Goal: Information Seeking & Learning: Learn about a topic

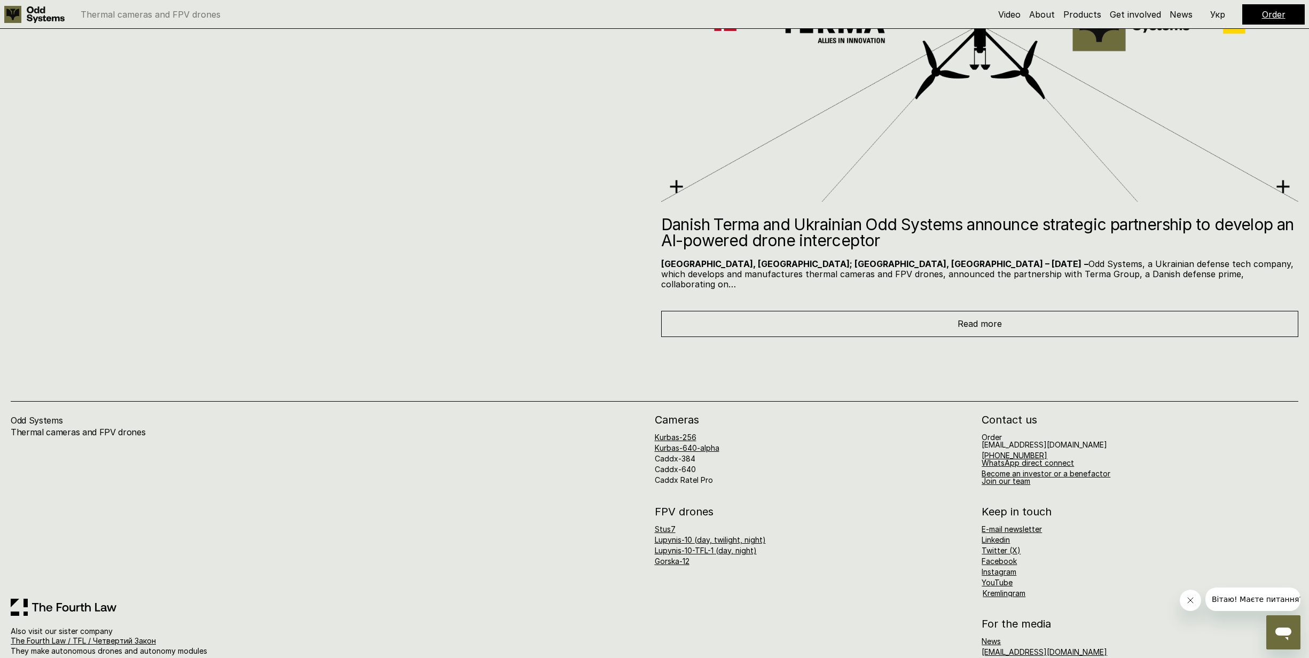
scroll to position [7552, 0]
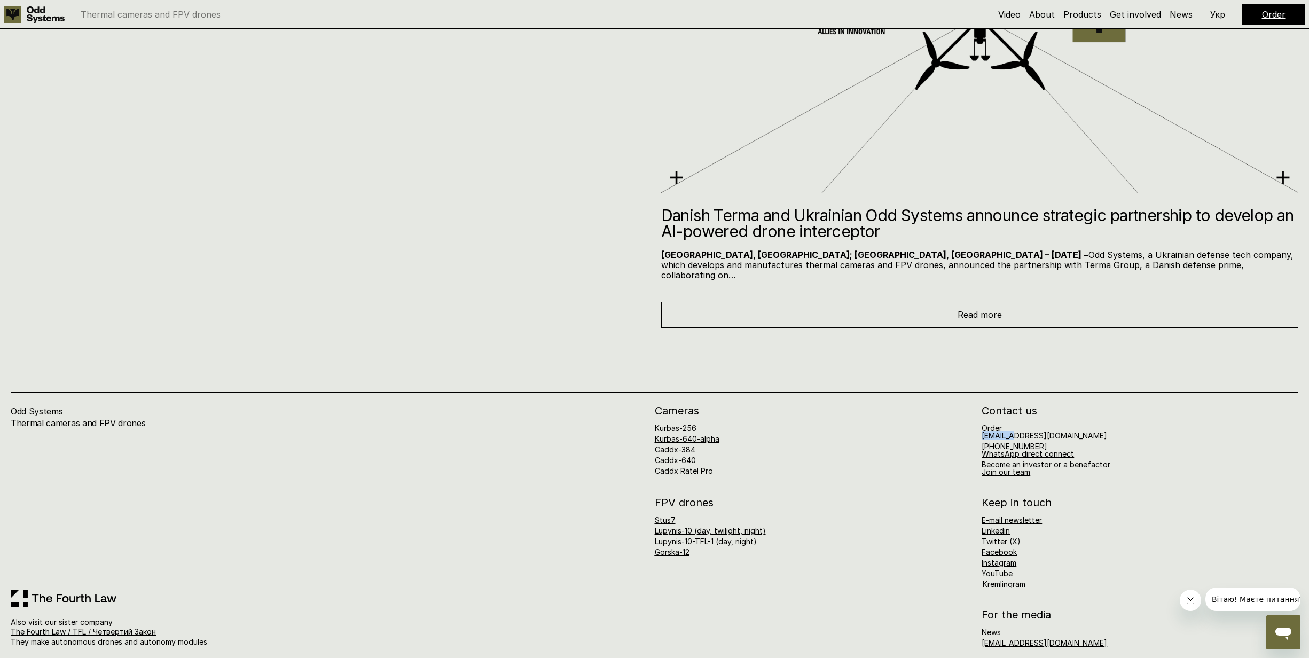
drag, startPoint x: 982, startPoint y: 423, endPoint x: 1017, endPoint y: 429, distance: 34.7
click at [1017, 429] on h6 "Order [EMAIL_ADDRESS][DOMAIN_NAME]" at bounding box center [1043, 431] width 125 height 15
click at [913, 450] on div "Kurbas-256 Kurbas-640-alpha Caddx-384 Caddx-640 Caddx Ratel Pro" at bounding box center [813, 449] width 317 height 50
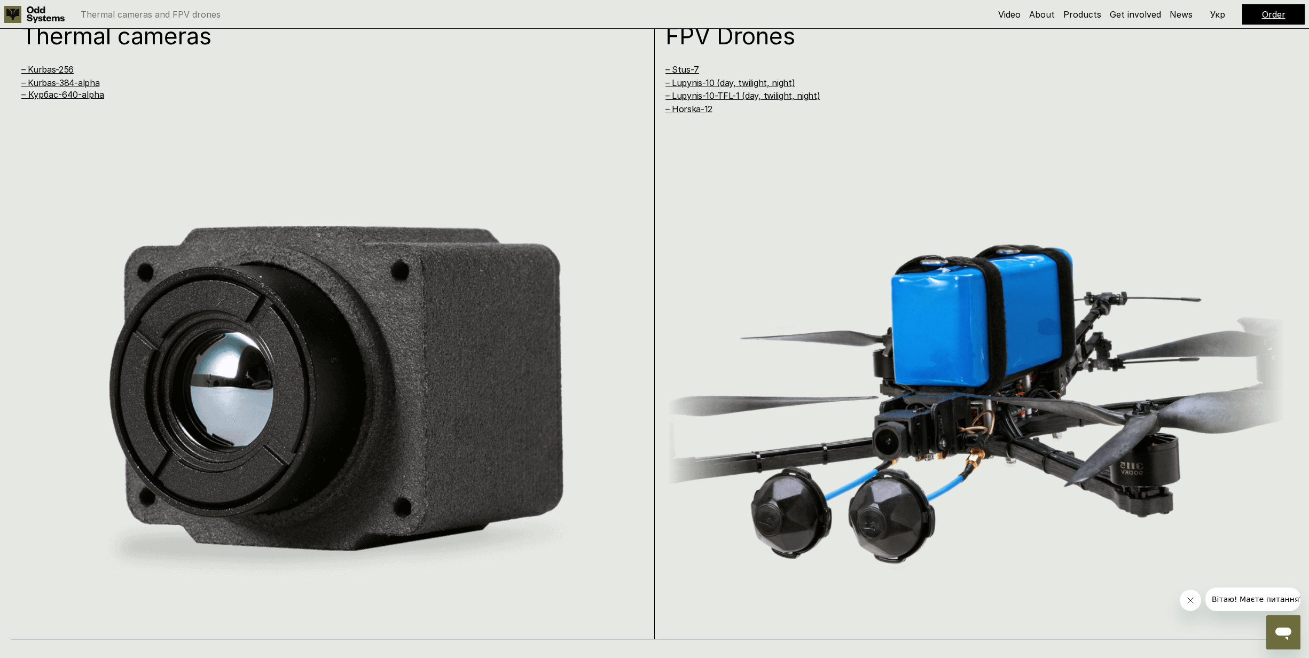
scroll to position [1237, 0]
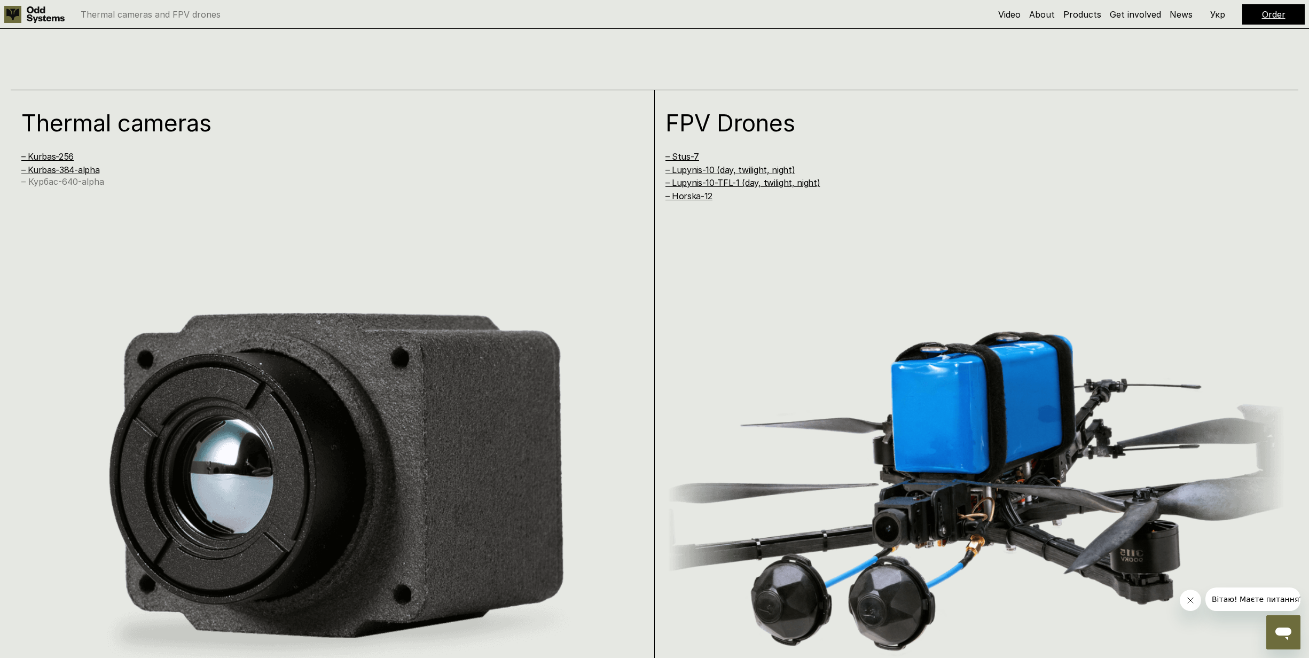
click at [66, 185] on link "– Курбас-640-alpha" at bounding box center [62, 181] width 83 height 11
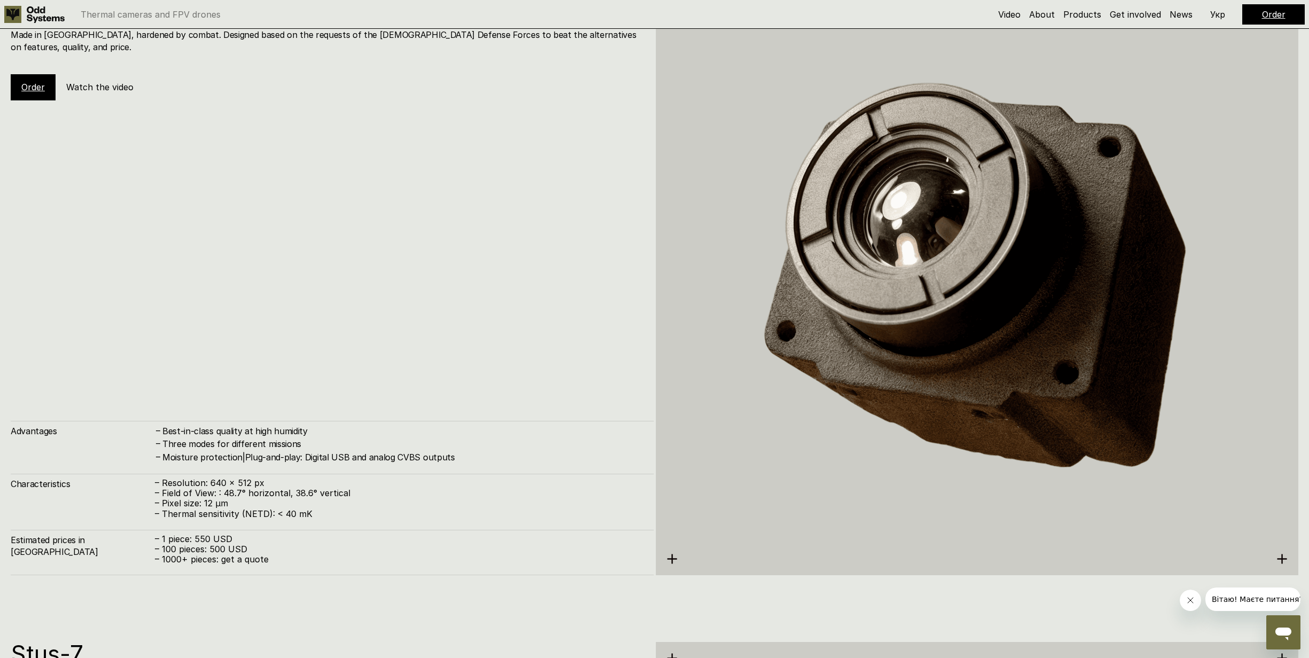
scroll to position [3191, 0]
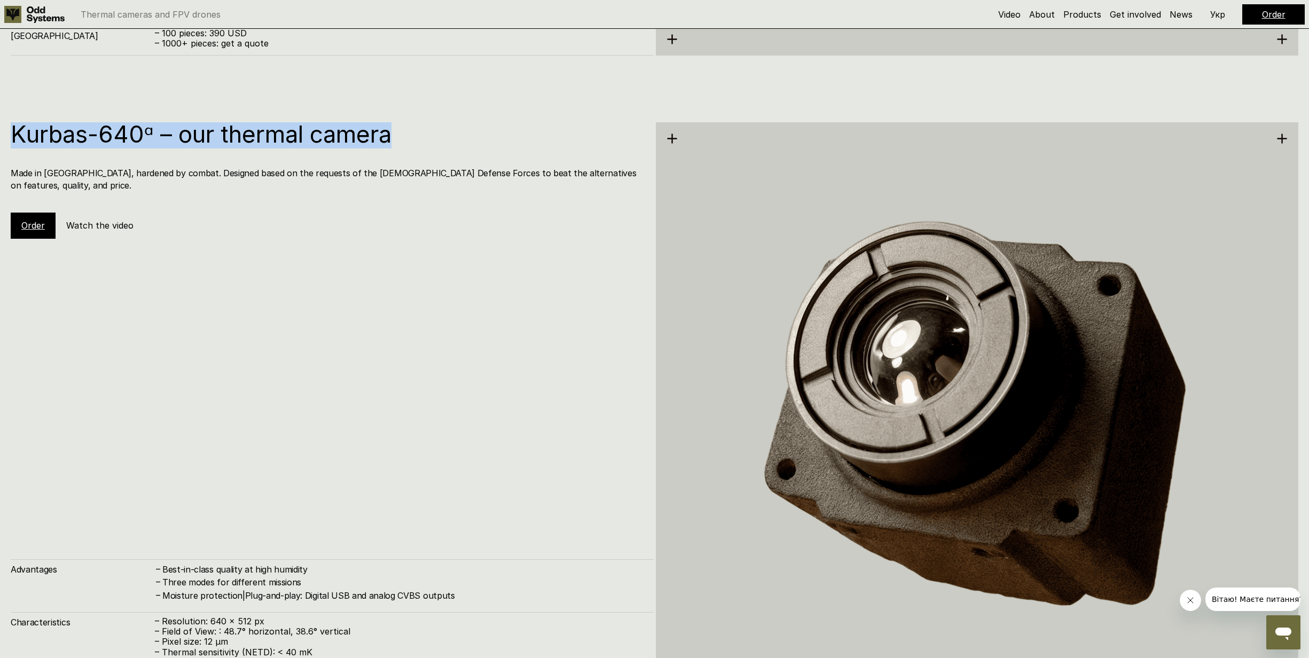
drag, startPoint x: 12, startPoint y: 130, endPoint x: 441, endPoint y: 140, distance: 428.9
click at [441, 140] on h1 "Kurbas-640ᵅ – our thermal camera" at bounding box center [327, 133] width 632 height 23
click at [121, 119] on div "Kurbas-640ᵅ – our thermal camera Made in [GEOGRAPHIC_DATA], hardened by combat.…" at bounding box center [654, 417] width 1309 height 658
drag, startPoint x: 155, startPoint y: 129, endPoint x: -4, endPoint y: 135, distance: 159.2
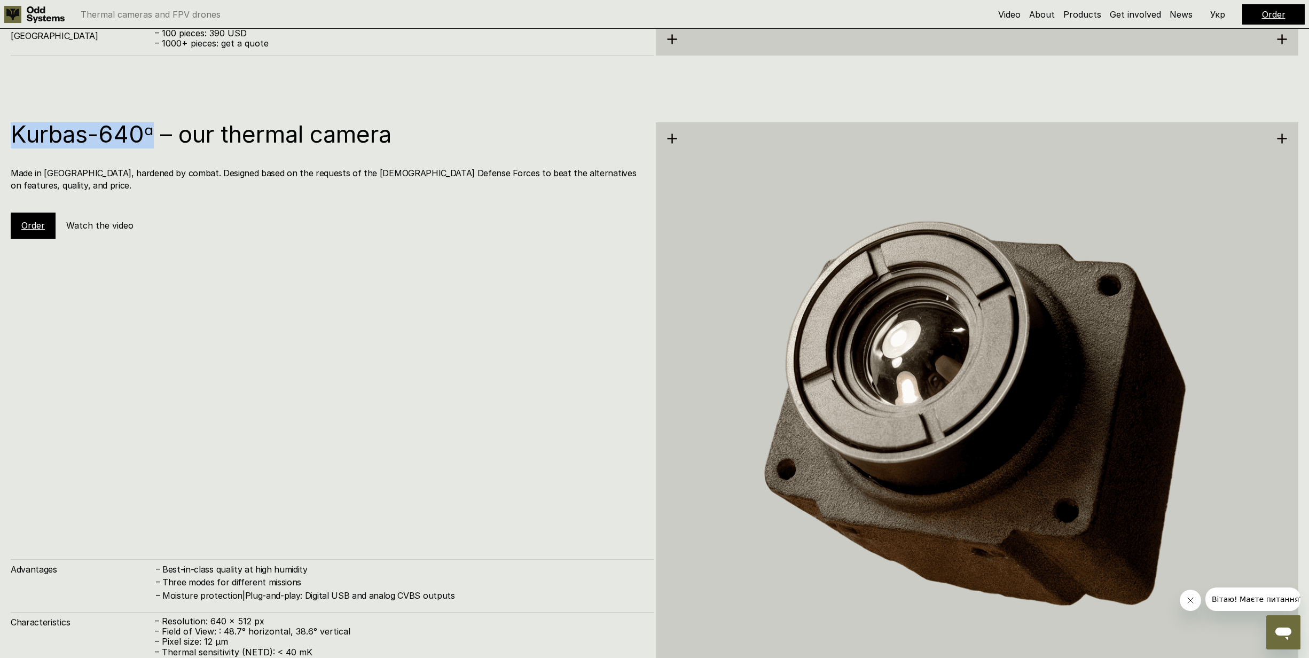
copy h1 "Kurbas-640ᵅ"
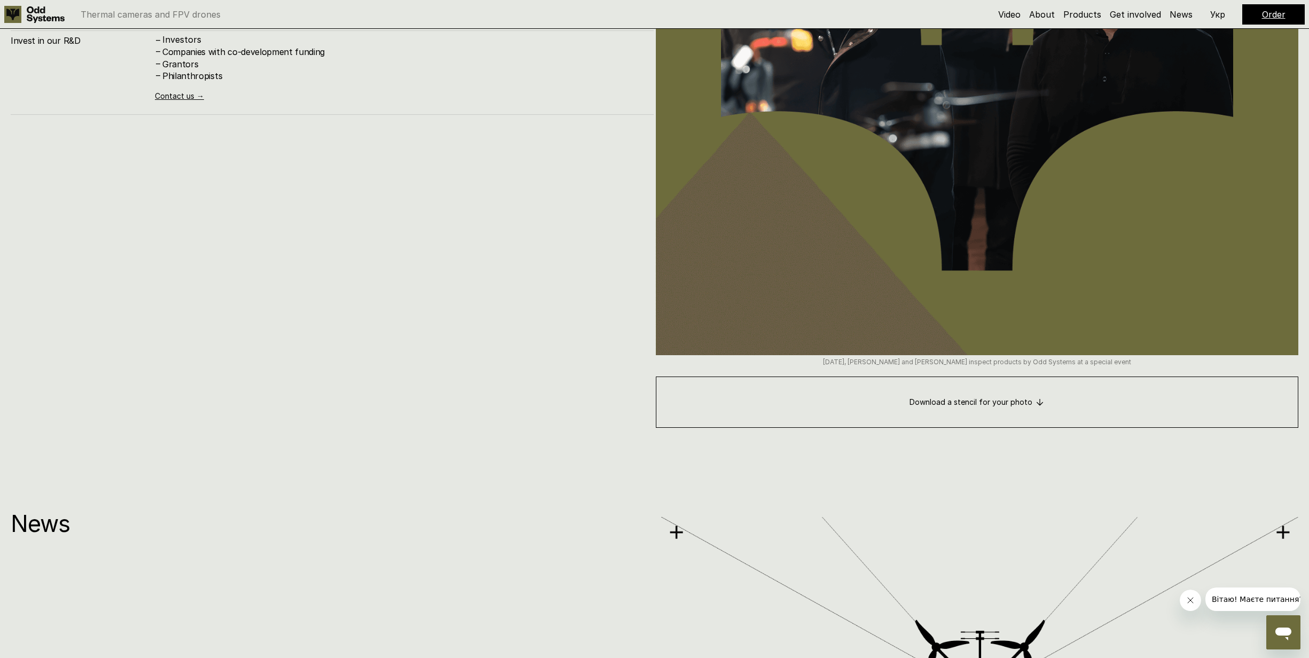
scroll to position [7552, 0]
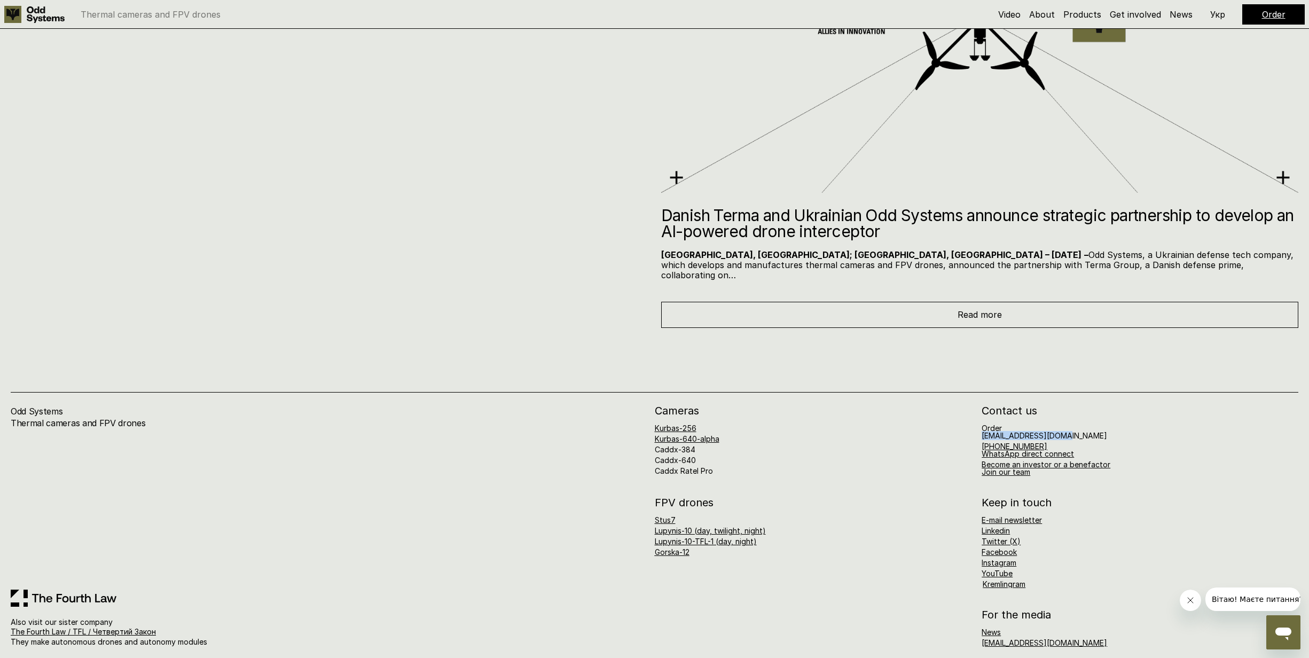
drag, startPoint x: 1066, startPoint y: 426, endPoint x: 981, endPoint y: 423, distance: 84.4
click at [981, 424] on div "Order [EMAIL_ADDRESS][DOMAIN_NAME] [PHONE_NUMBER] WhatsApp direct connect Becom…" at bounding box center [1139, 449] width 317 height 51
copy h6 "[EMAIL_ADDRESS][DOMAIN_NAME]"
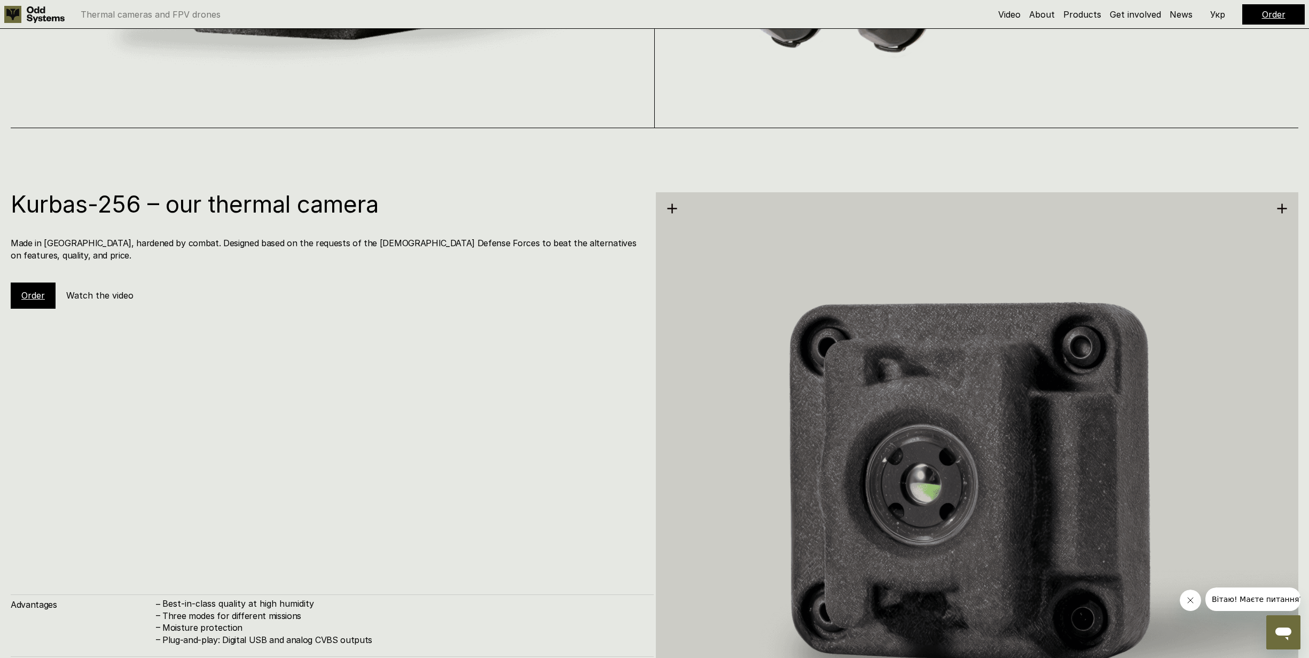
scroll to position [1144, 0]
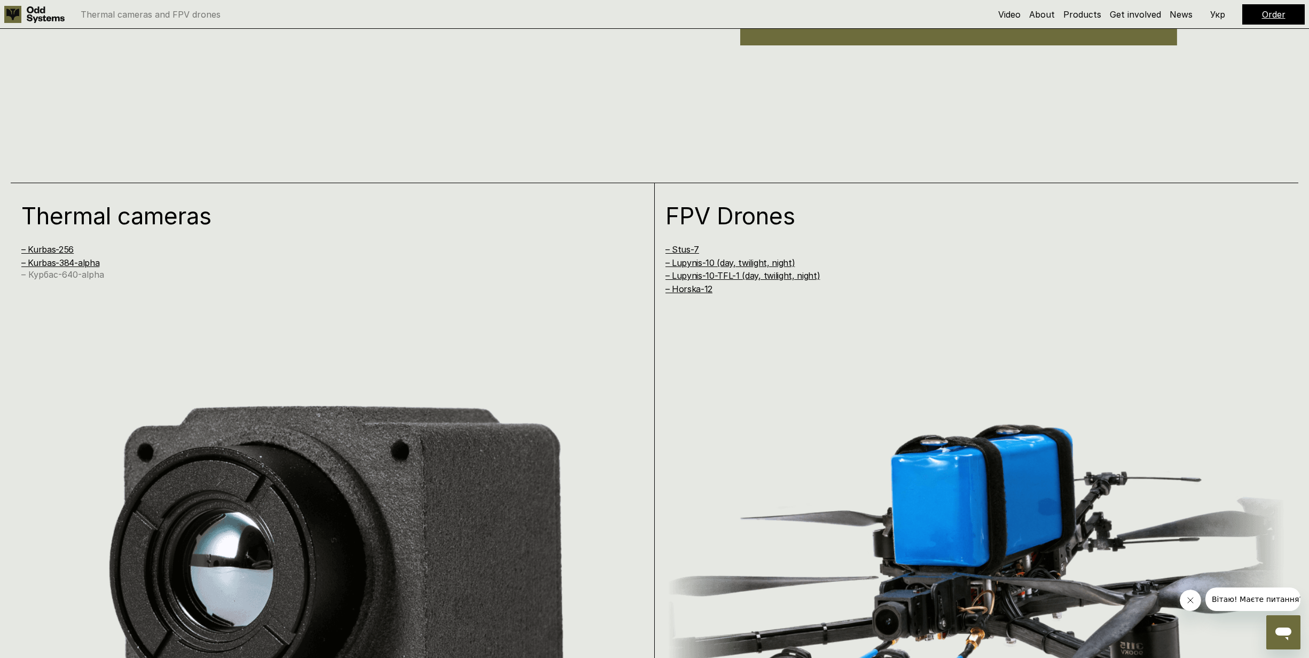
click at [71, 272] on link "– Курбас-640-alpha" at bounding box center [62, 274] width 83 height 11
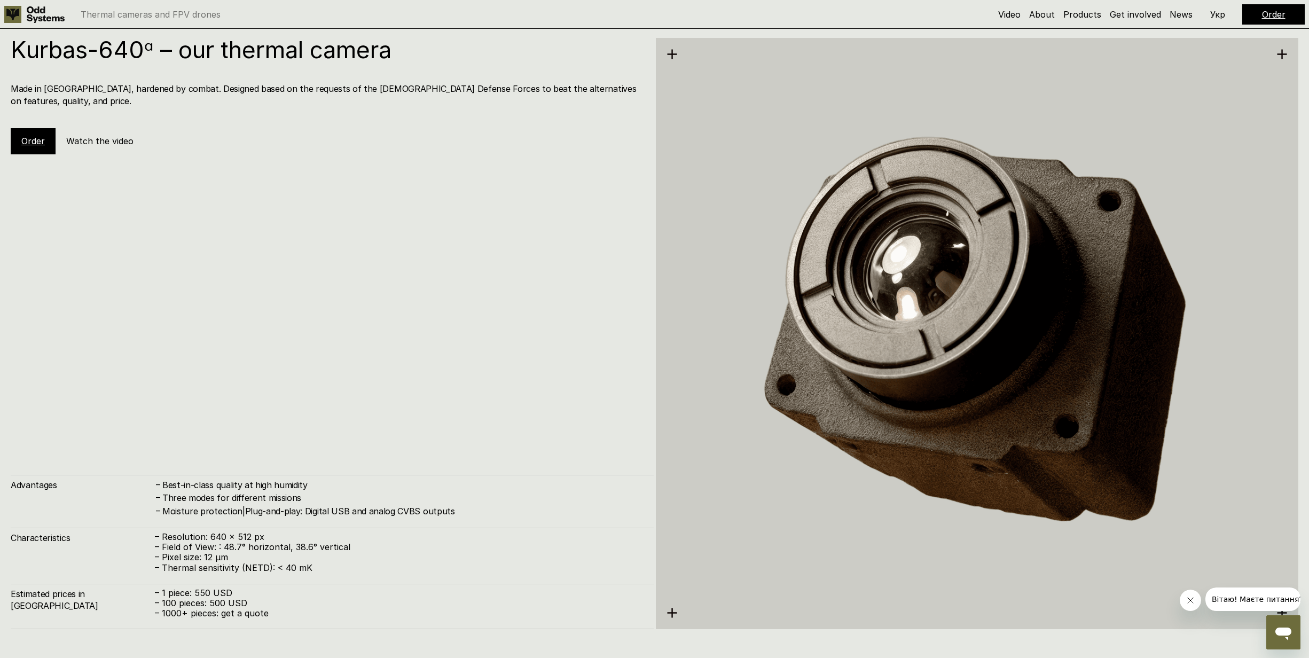
scroll to position [3278, 0]
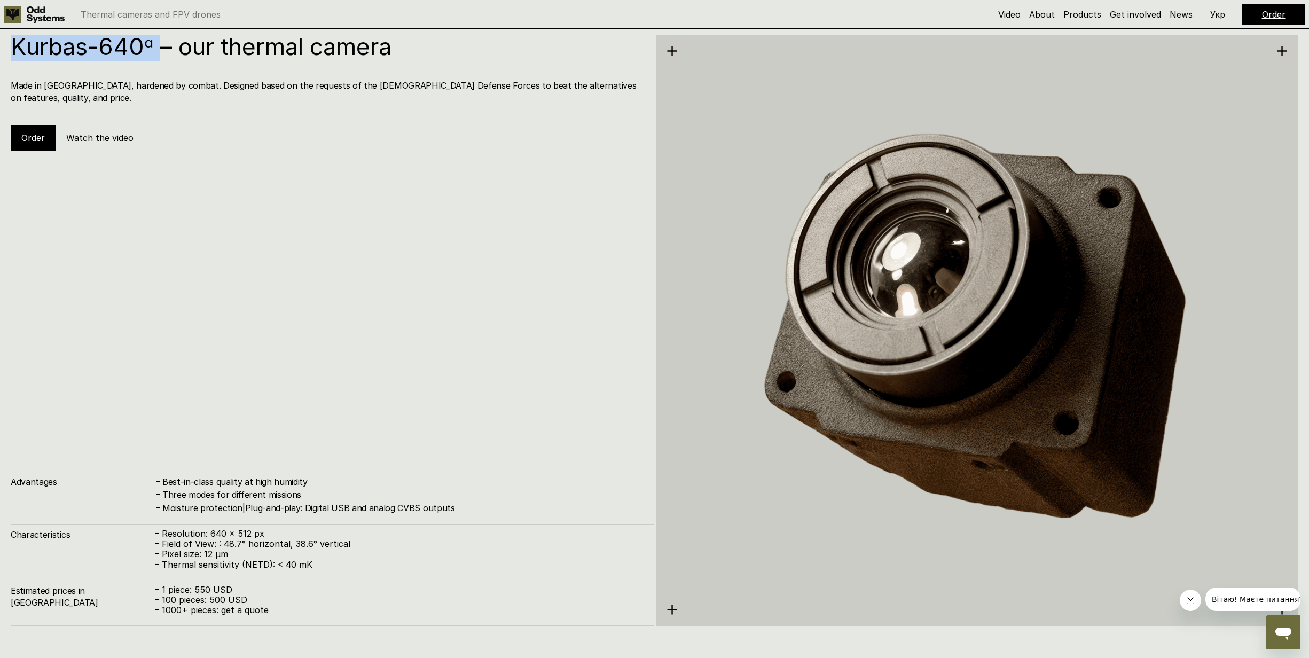
drag, startPoint x: 158, startPoint y: 45, endPoint x: 12, endPoint y: 46, distance: 145.8
click at [12, 46] on h1 "Kurbas-640ᵅ – our thermal camera" at bounding box center [327, 46] width 632 height 23
copy h1 "Kurbas-640ᵅ"
